Goal: Task Accomplishment & Management: Use online tool/utility

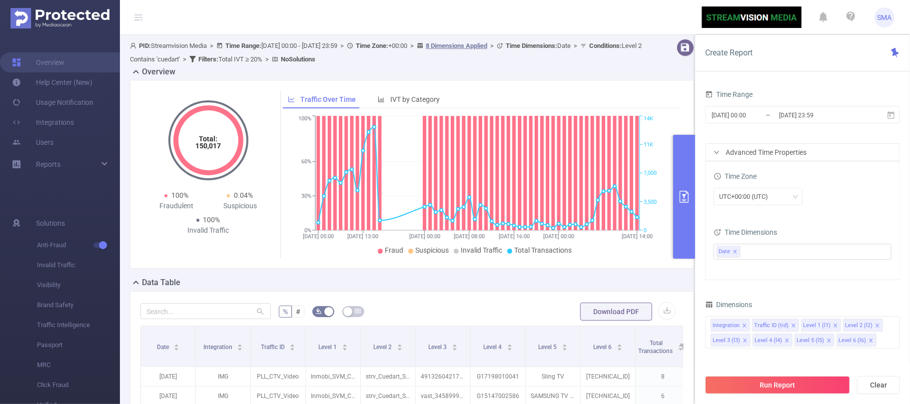
scroll to position [100, 0]
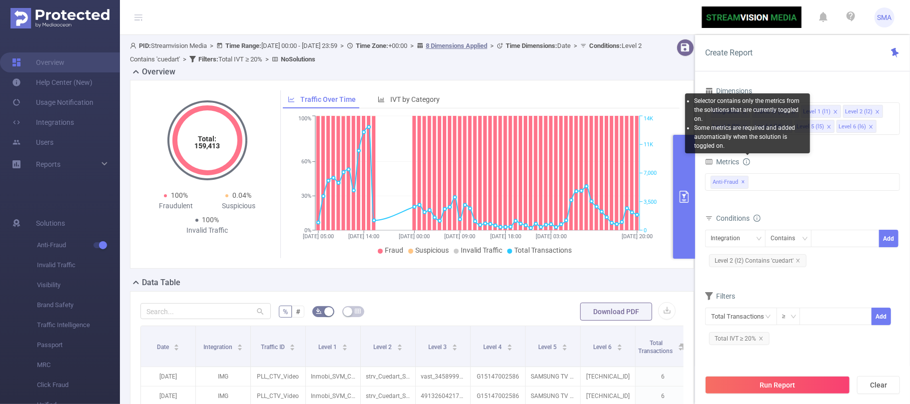
click at [747, 163] on icon "icon: info-circle" at bounding box center [746, 161] width 1 height 3
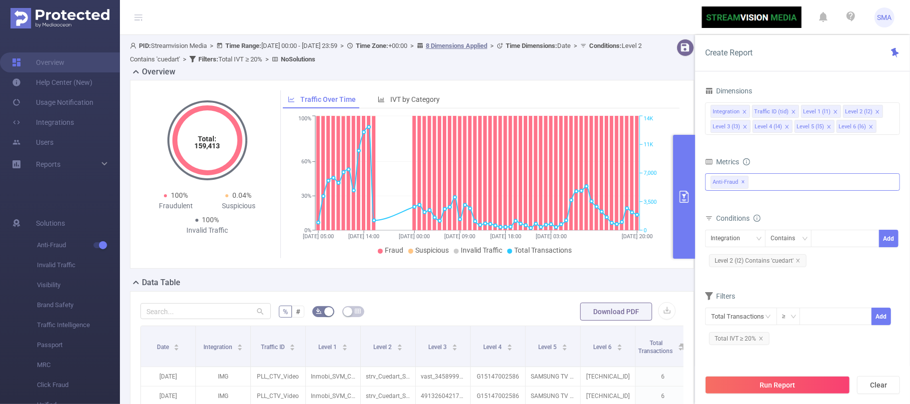
click at [758, 187] on div "Anti-Fraud ✕" at bounding box center [802, 181] width 195 height 17
click at [760, 202] on strong "Invalid Traffic" at bounding box center [752, 204] width 44 height 8
click at [799, 168] on div "Metrics" at bounding box center [802, 163] width 195 height 16
click at [781, 393] on button "Run Report" at bounding box center [777, 385] width 145 height 18
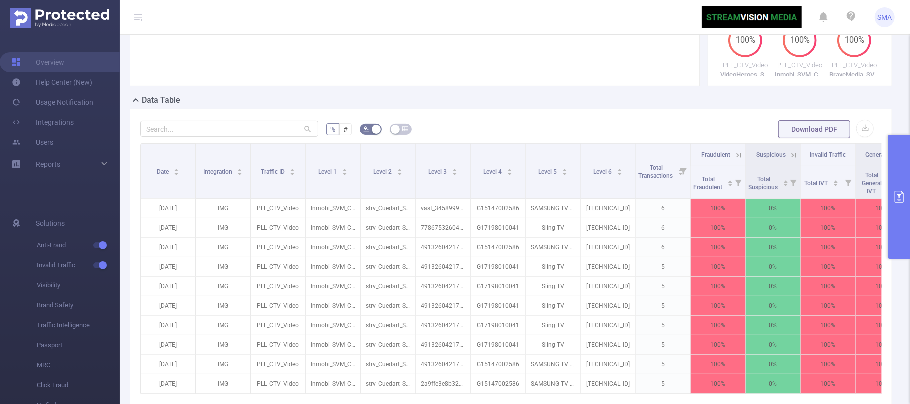
scroll to position [200, 0]
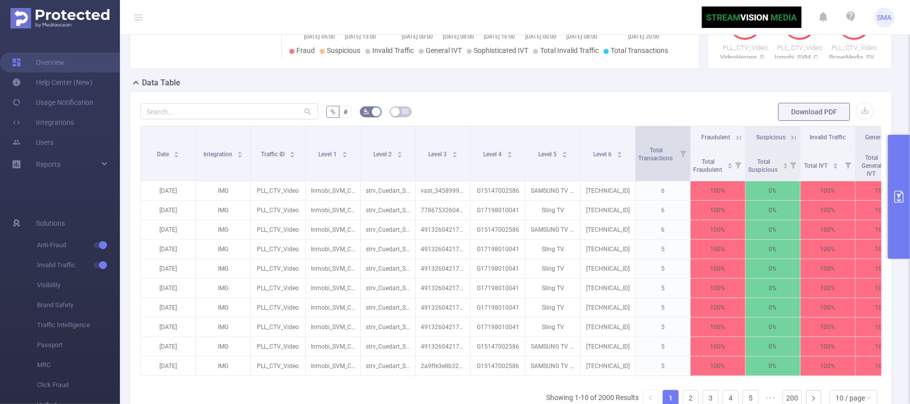
click at [684, 163] on icon at bounding box center [683, 153] width 14 height 54
click at [660, 162] on div "Total Transactions" at bounding box center [660, 153] width 45 height 18
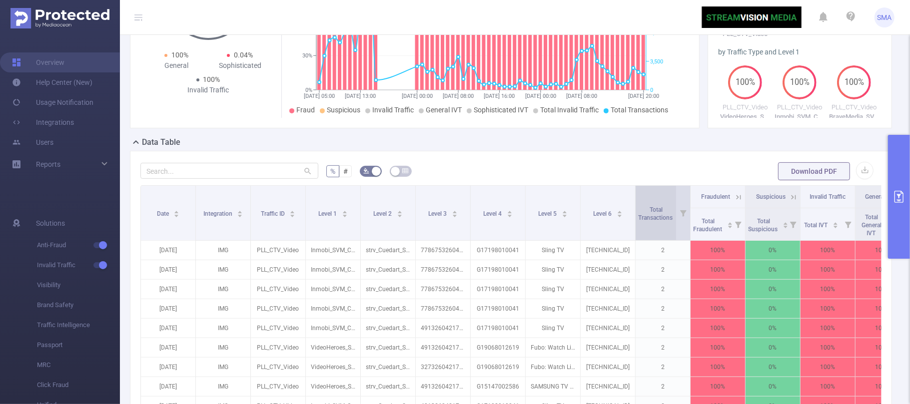
scroll to position [126, 0]
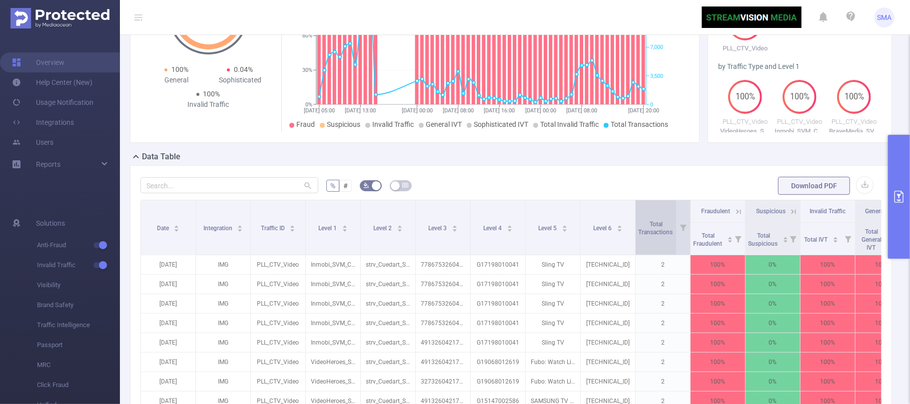
click at [656, 236] on div "Total Transactions" at bounding box center [660, 227] width 45 height 18
click at [656, 236] on span "Total Transactions" at bounding box center [656, 227] width 36 height 18
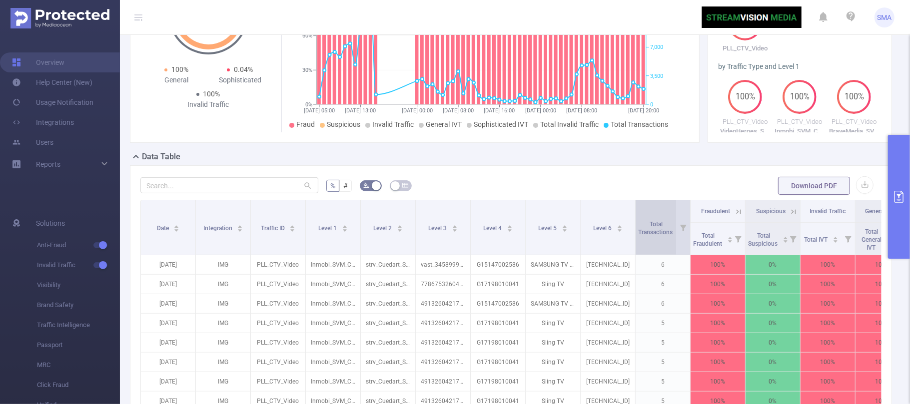
click at [655, 236] on span "Total Transactions" at bounding box center [656, 227] width 36 height 18
click at [655, 236] on span "Total Transactions" at bounding box center [656, 228] width 36 height 15
click at [654, 236] on span "Total Transactions" at bounding box center [656, 228] width 36 height 15
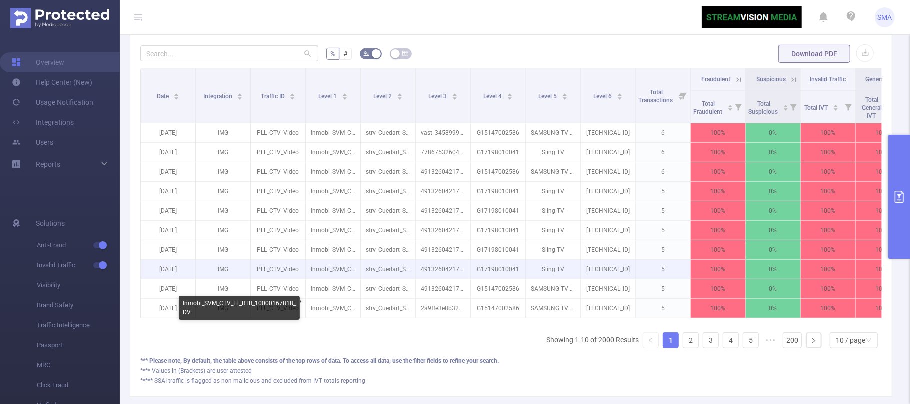
scroll to position [259, 0]
